Goal: Transaction & Acquisition: Download file/media

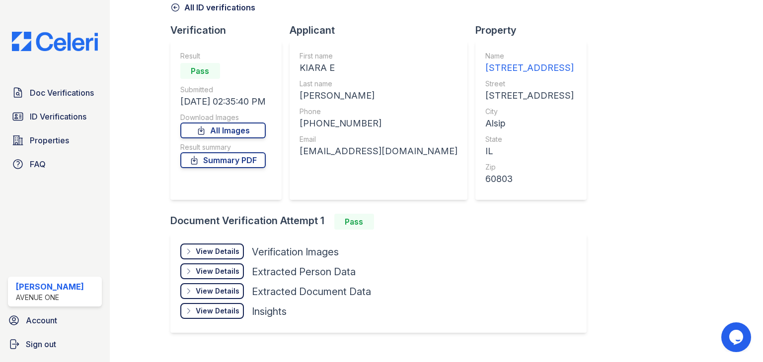
scroll to position [16, 0]
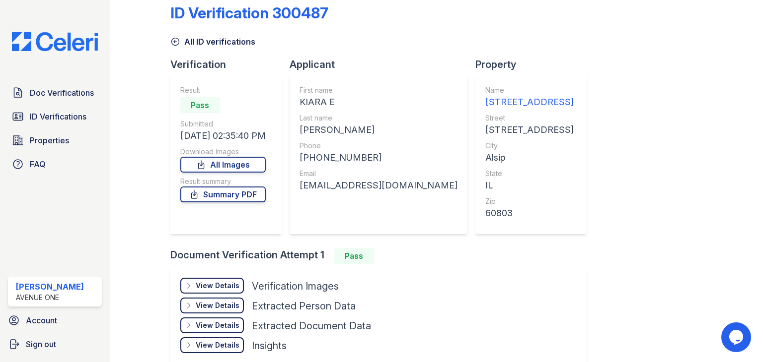
drag, startPoint x: 240, startPoint y: 165, endPoint x: 238, endPoint y: 183, distance: 18.5
click at [240, 165] on link "All Images" at bounding box center [222, 165] width 85 height 16
click at [237, 193] on link "Summary PDF" at bounding box center [222, 195] width 85 height 16
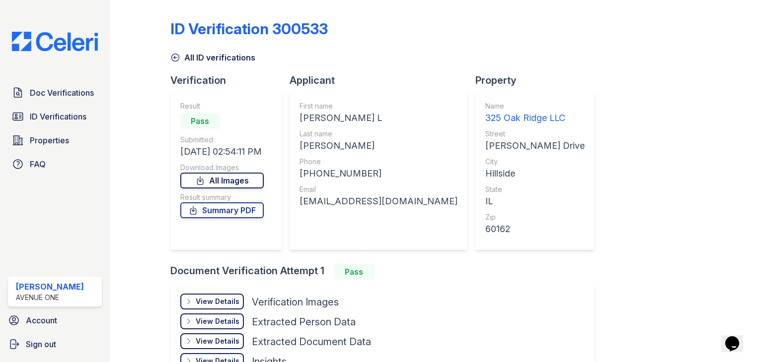
click at [243, 180] on link "All Images" at bounding box center [221, 181] width 83 height 16
click at [645, 240] on div "ID Verification 300533 All ID verifications Verification Result Pass Submitted …" at bounding box center [436, 200] width 532 height 393
click at [238, 215] on link "Summary PDF" at bounding box center [221, 211] width 83 height 16
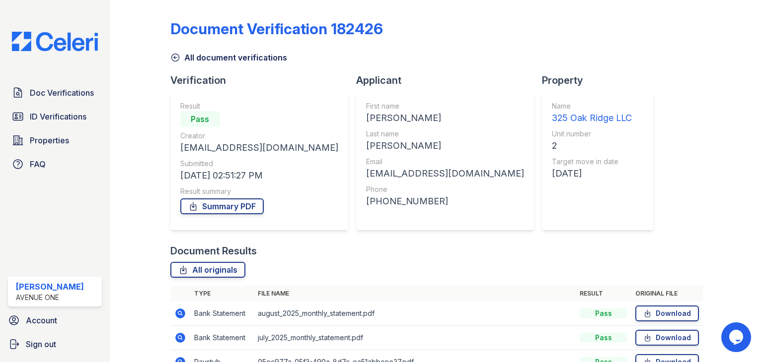
scroll to position [93, 0]
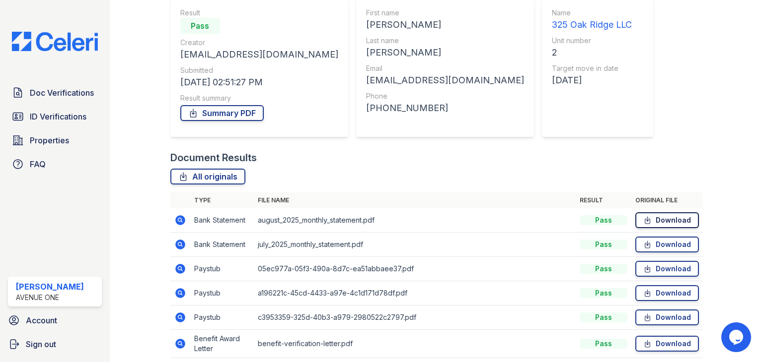
click at [645, 216] on icon at bounding box center [647, 220] width 8 height 10
click at [648, 241] on link "Download" at bounding box center [667, 245] width 64 height 16
click at [653, 270] on link "Download" at bounding box center [667, 269] width 64 height 16
click at [654, 294] on link "Download" at bounding box center [667, 294] width 64 height 16
click at [653, 320] on link "Download" at bounding box center [667, 318] width 64 height 16
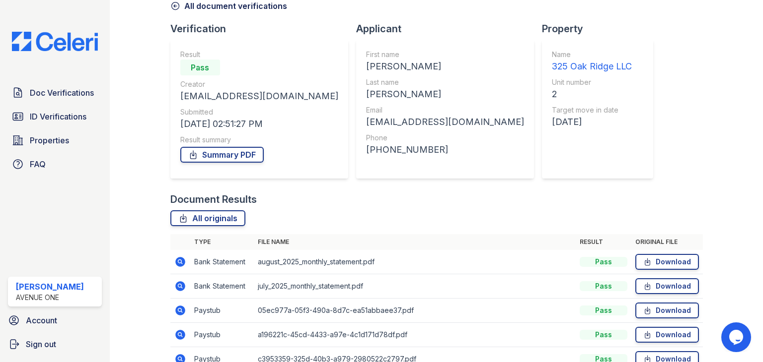
scroll to position [48, 0]
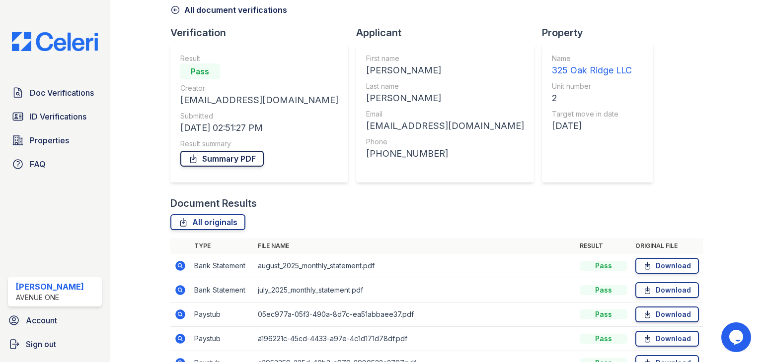
click at [222, 163] on link "Summary PDF" at bounding box center [221, 159] width 83 height 16
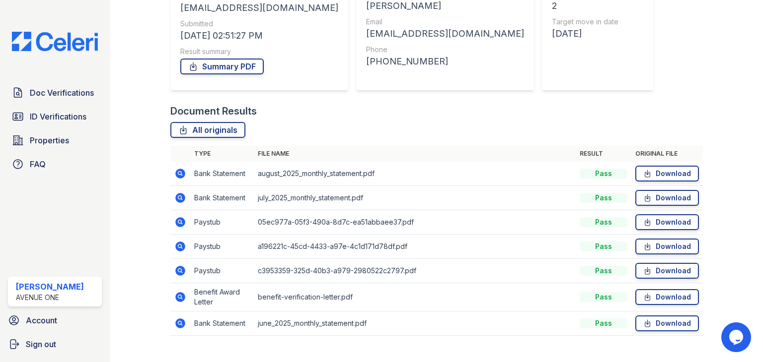
scroll to position [157, 0]
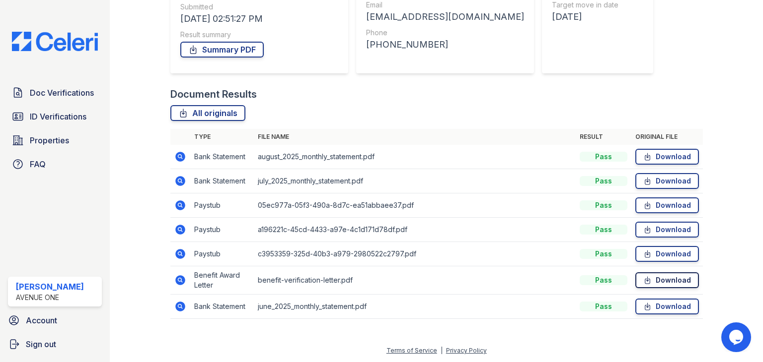
click at [661, 281] on link "Download" at bounding box center [667, 281] width 64 height 16
click at [654, 308] on link "Download" at bounding box center [667, 307] width 64 height 16
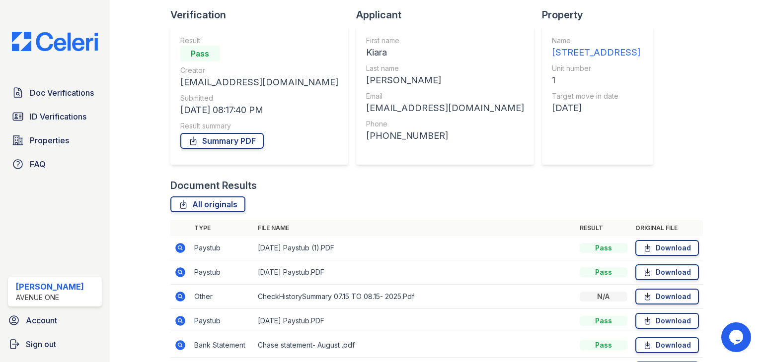
scroll to position [64, 0]
